Goal: Check status

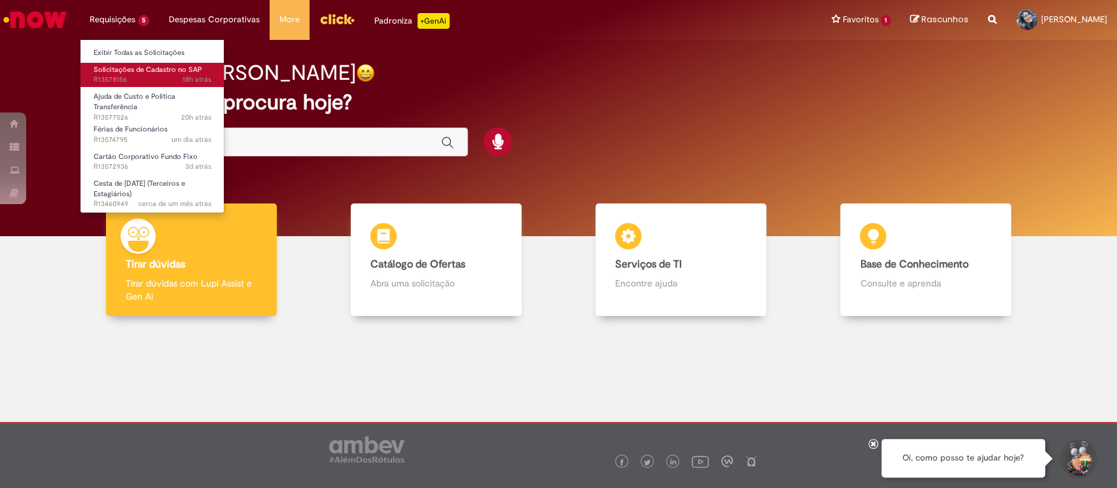
click at [164, 71] on span "Solicitações de Cadastro no SAP" at bounding box center [148, 70] width 109 height 10
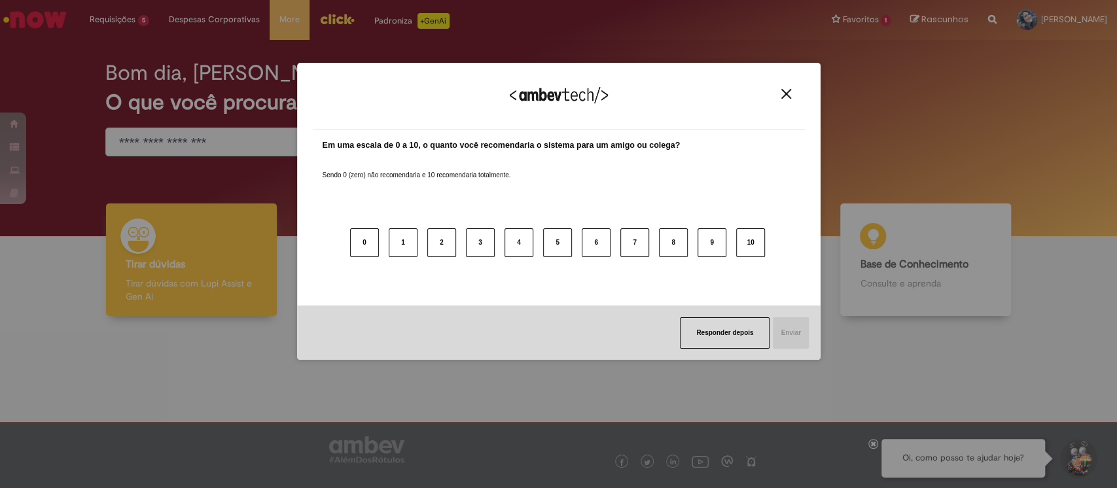
click at [782, 98] on img "Close" at bounding box center [787, 94] width 10 height 10
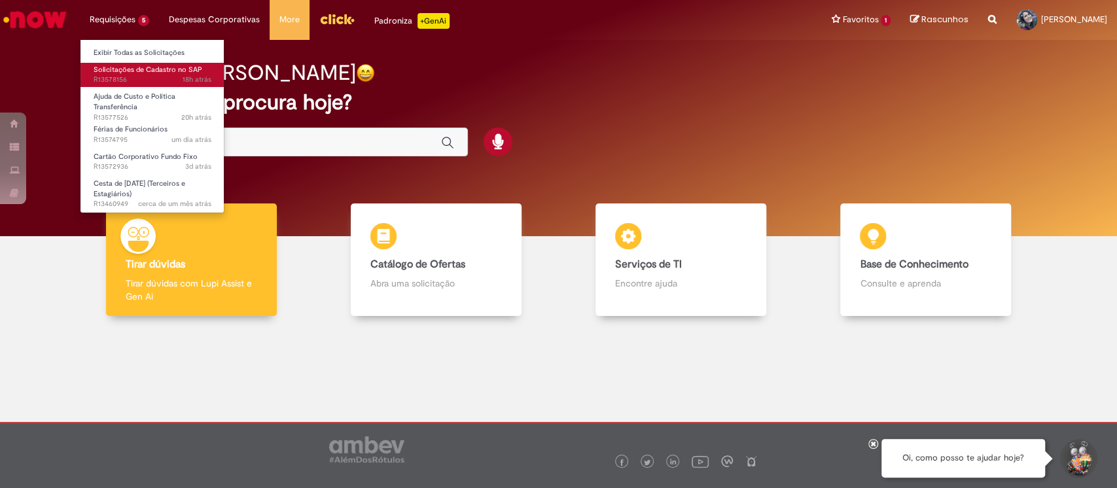
click at [139, 68] on span "Solicitações de Cadastro no SAP" at bounding box center [148, 70] width 109 height 10
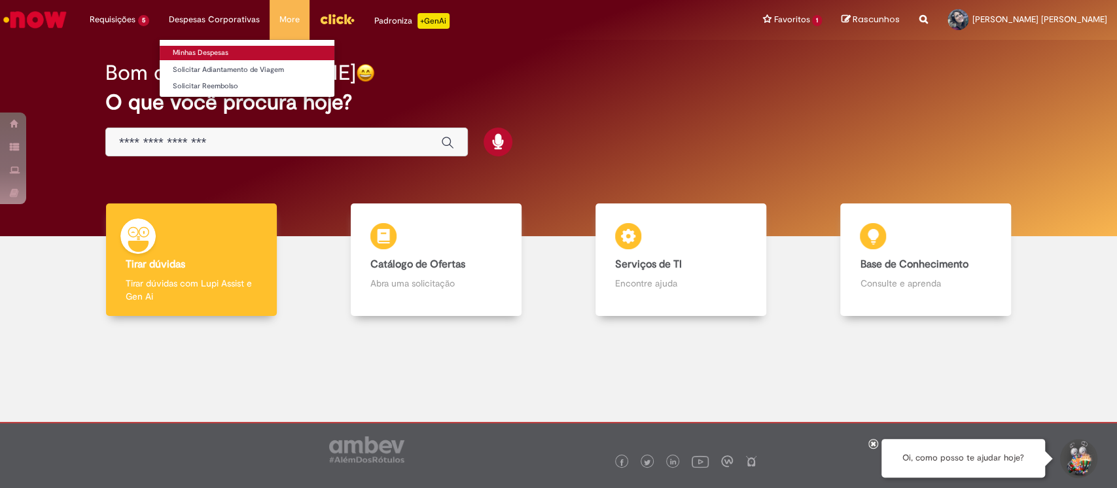
click at [215, 48] on link "Minhas Despesas" at bounding box center [247, 53] width 175 height 14
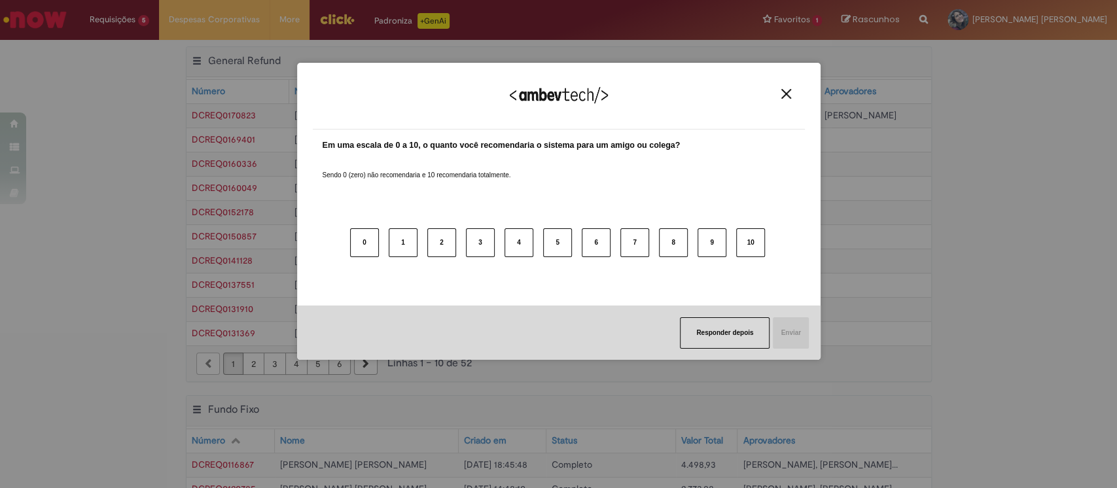
click at [786, 86] on div "Agradecemos seu feedback!" at bounding box center [559, 104] width 492 height 51
click at [786, 96] on img "Close" at bounding box center [787, 94] width 10 height 10
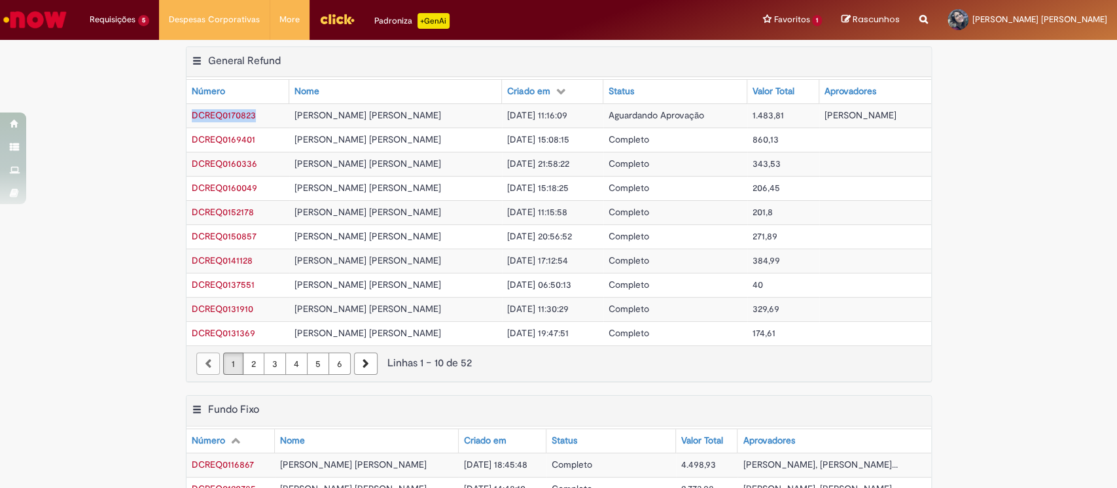
drag, startPoint x: 183, startPoint y: 111, endPoint x: 263, endPoint y: 117, distance: 79.4
click at [263, 117] on td "DCREQ0170823" at bounding box center [238, 115] width 103 height 24
copy span "DCREQ0170823"
